Goal: Navigation & Orientation: Find specific page/section

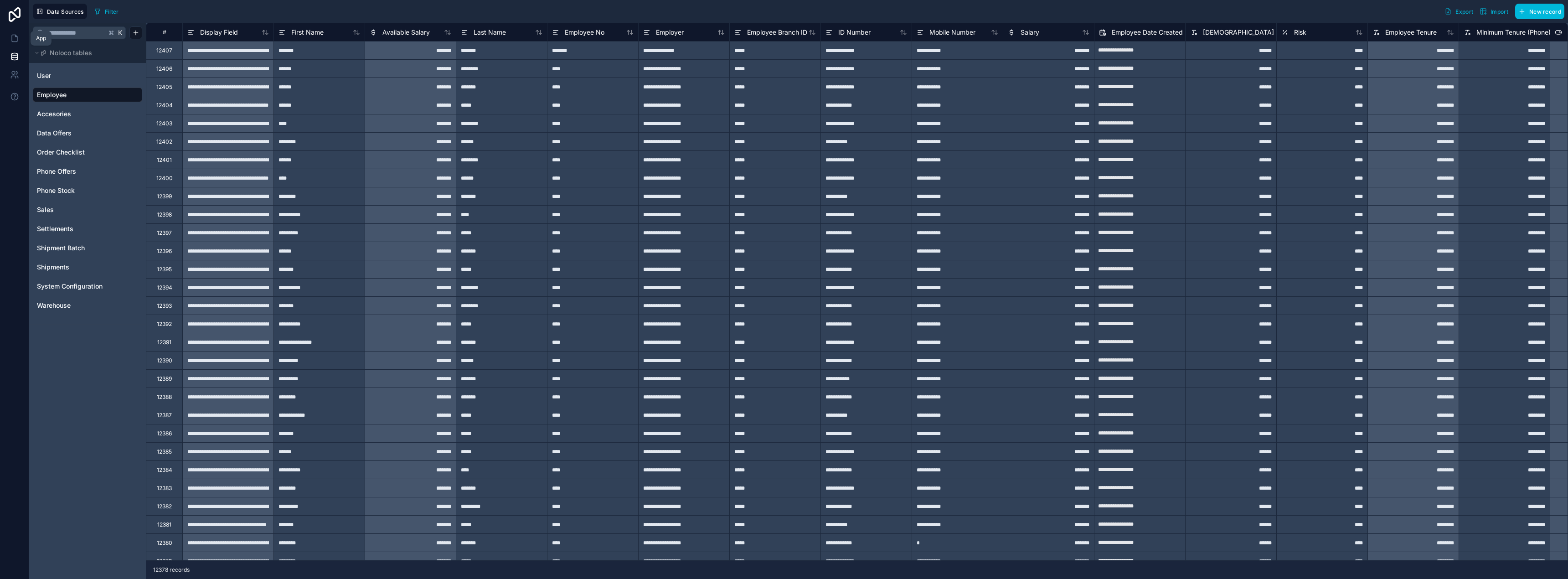
click at [15, 39] on icon at bounding box center [14, 38] width 9 height 9
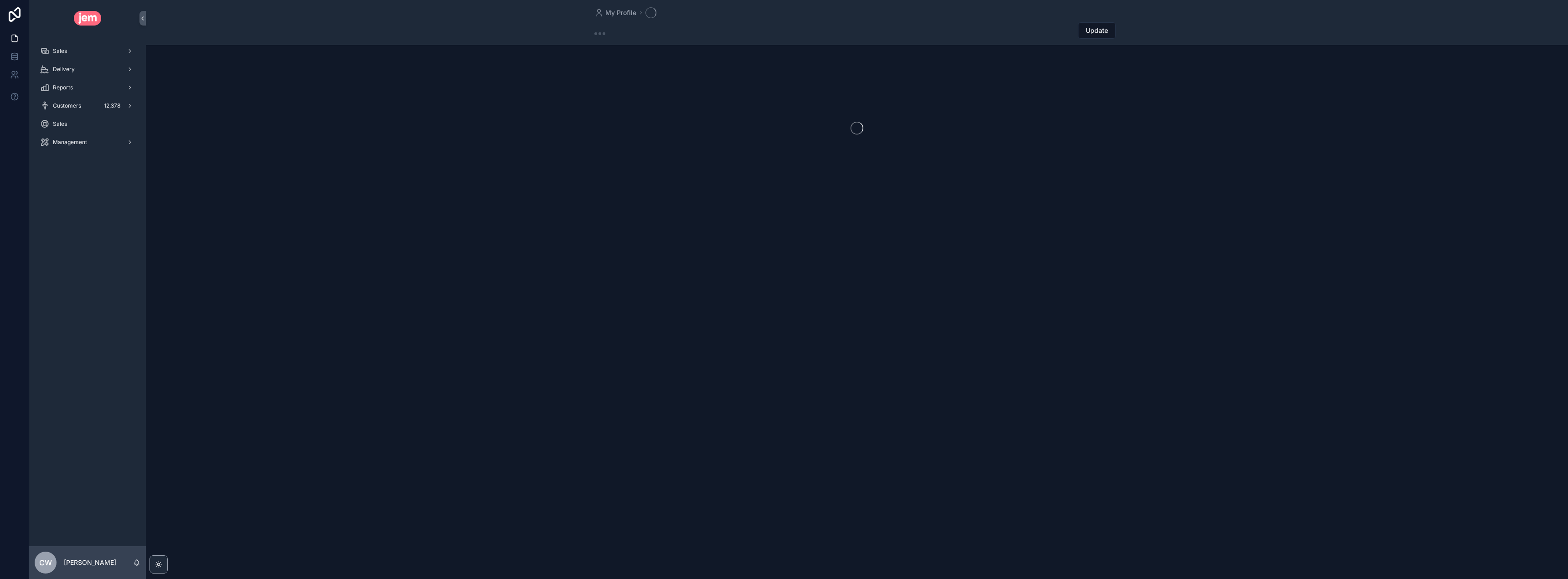
click at [77, 54] on div "Sales" at bounding box center [87, 51] width 95 height 14
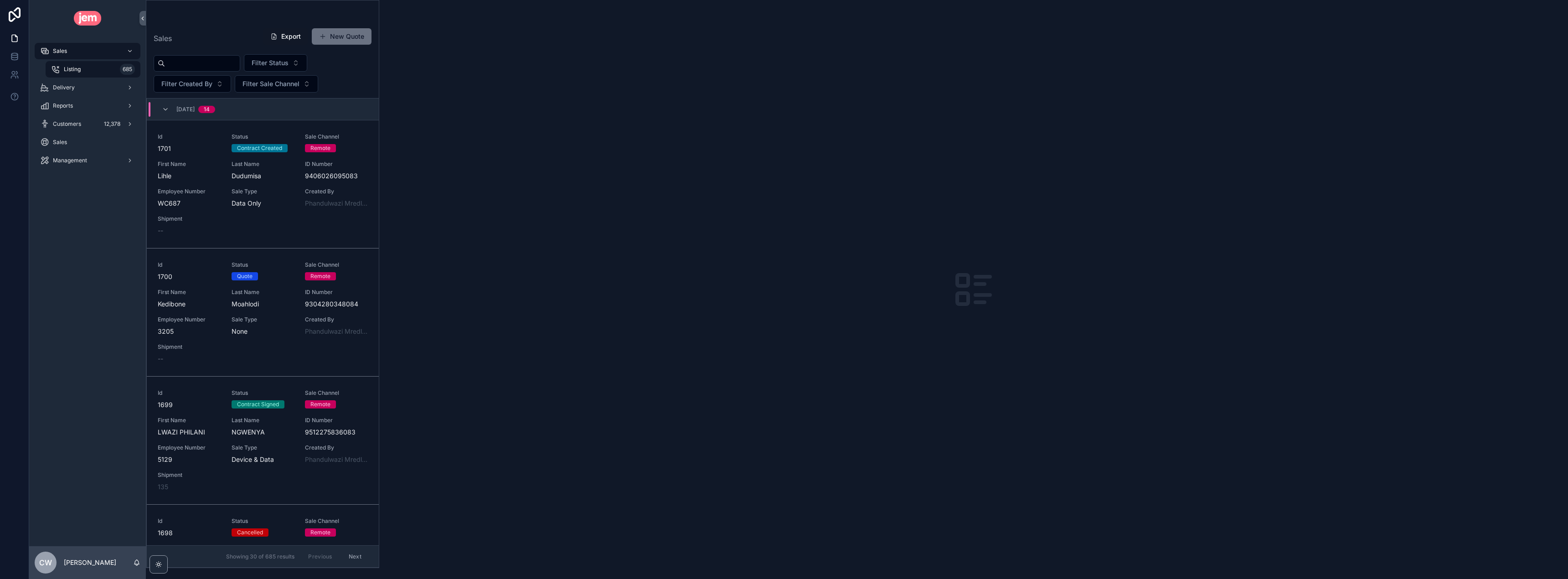
click at [86, 91] on div "Delivery" at bounding box center [87, 87] width 95 height 14
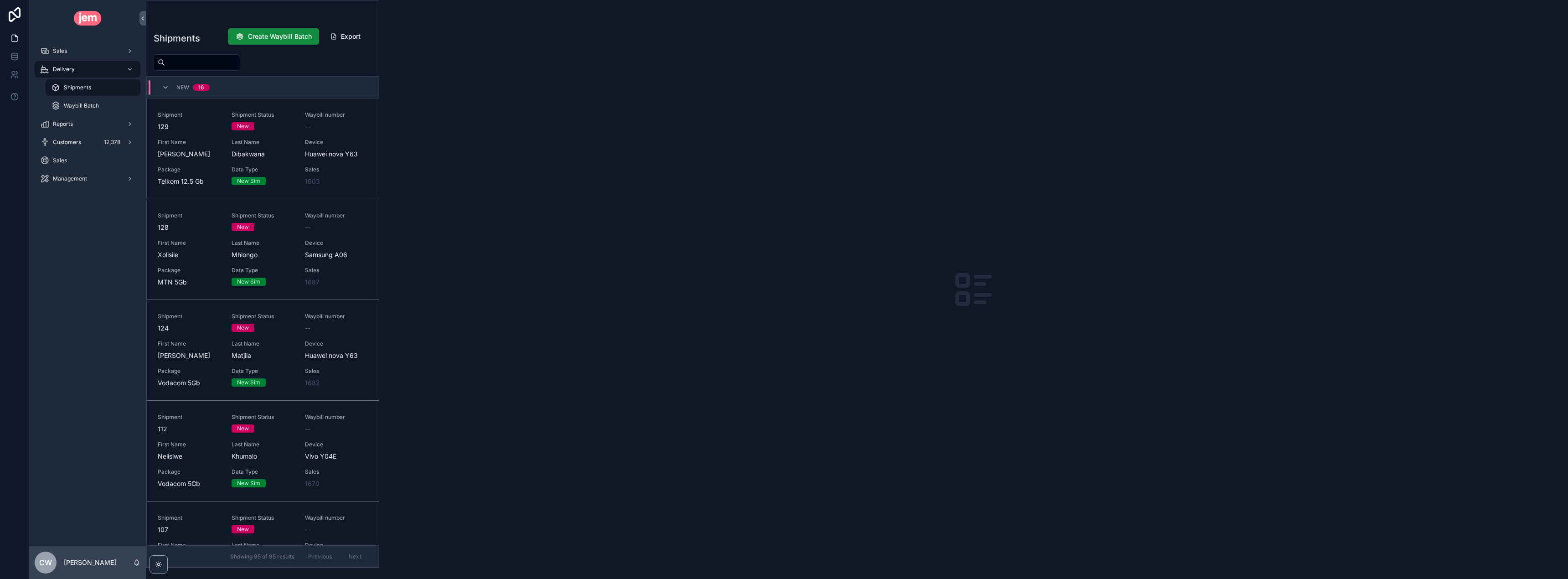
click at [164, 89] on icon "scrollable content" at bounding box center [165, 87] width 7 height 7
